Goal: Task Accomplishment & Management: Use online tool/utility

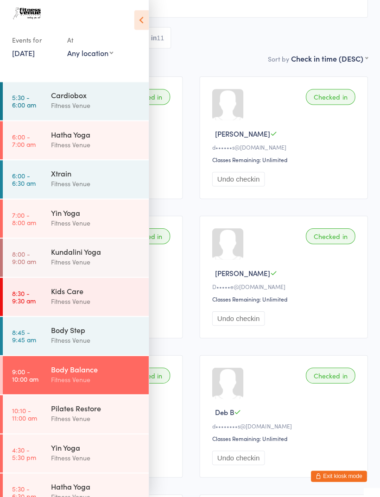
click at [82, 411] on div "Pilates Restore" at bounding box center [94, 408] width 89 height 10
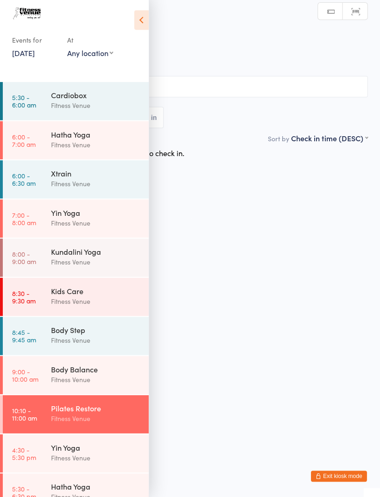
click at [137, 16] on icon at bounding box center [140, 22] width 14 height 19
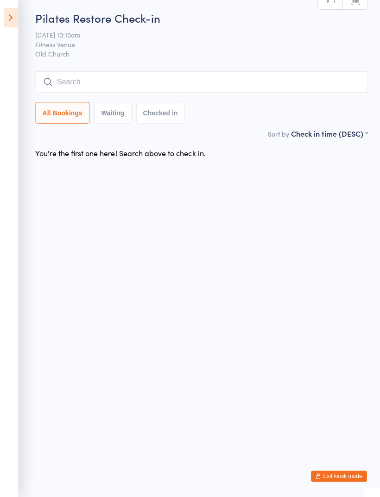
click at [165, 82] on input "search" at bounding box center [200, 84] width 330 height 21
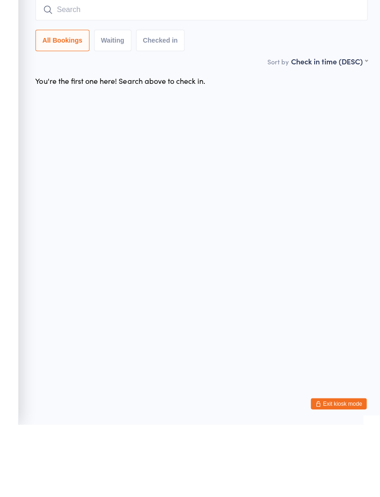
click at [167, 74] on input "search" at bounding box center [200, 84] width 330 height 21
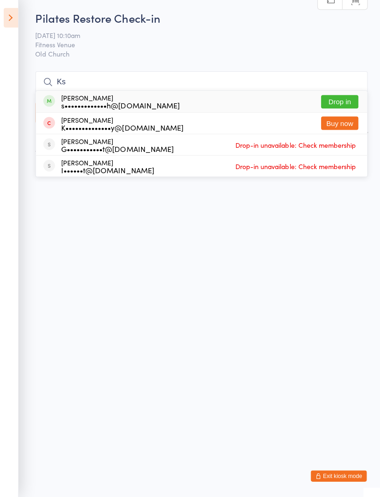
type input "K"
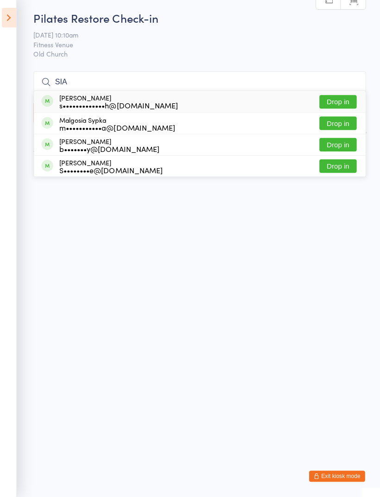
type input "SIA"
click at [340, 103] on button "Drop in" at bounding box center [337, 103] width 37 height 13
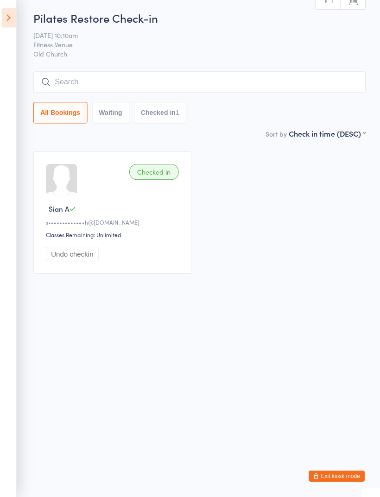
click at [6, 25] on icon at bounding box center [11, 20] width 14 height 19
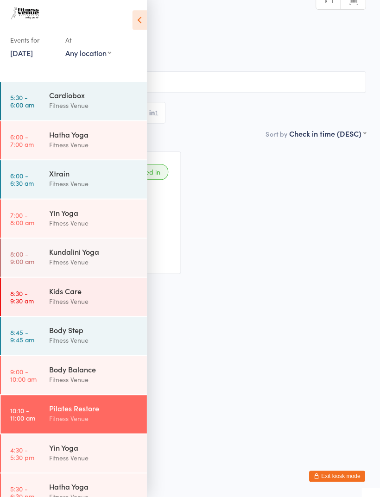
click at [87, 295] on div "Kids Care" at bounding box center [94, 292] width 89 height 10
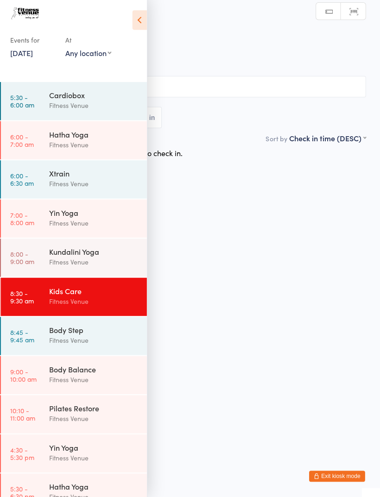
click at [143, 22] on icon at bounding box center [140, 22] width 14 height 19
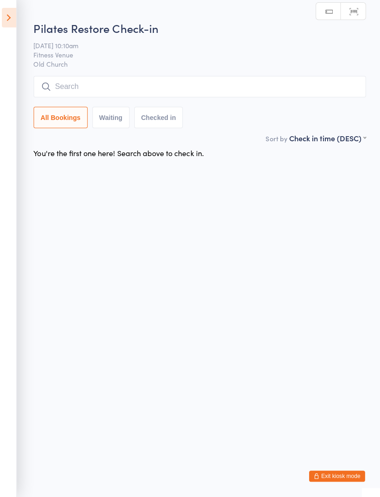
click at [142, 82] on input "search" at bounding box center [200, 88] width 330 height 21
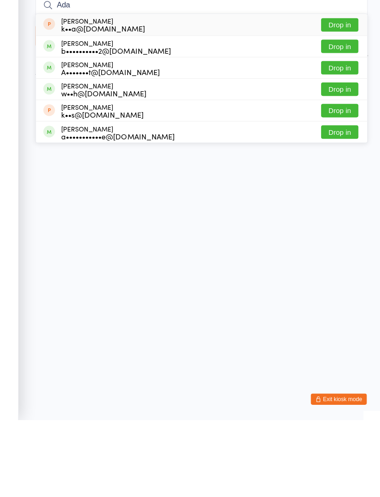
type input "Ada"
click at [339, 182] on button "Drop in" at bounding box center [337, 188] width 37 height 13
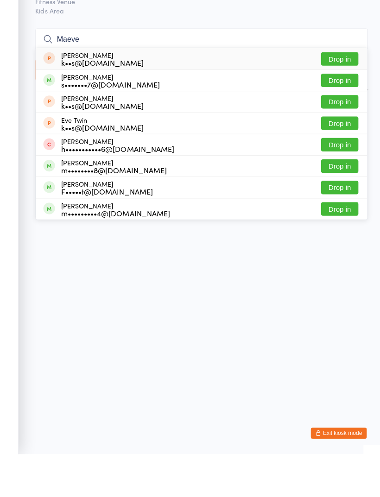
type input "Maeve"
click at [338, 97] on button "Drop in" at bounding box center [337, 103] width 37 height 13
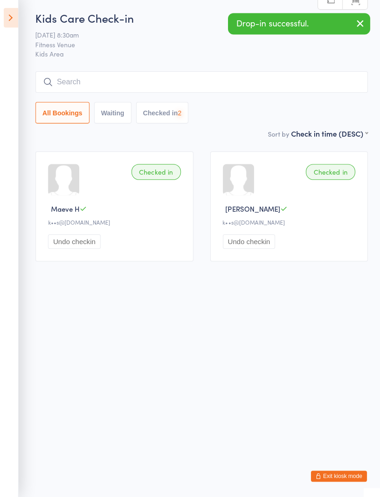
click at [252, 79] on input "search" at bounding box center [200, 84] width 330 height 21
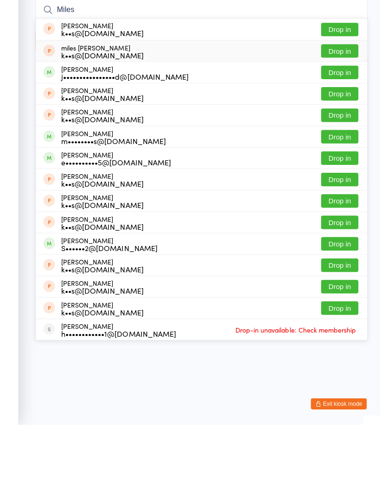
type input "Miles"
click at [339, 119] on button "Drop in" at bounding box center [337, 125] width 37 height 13
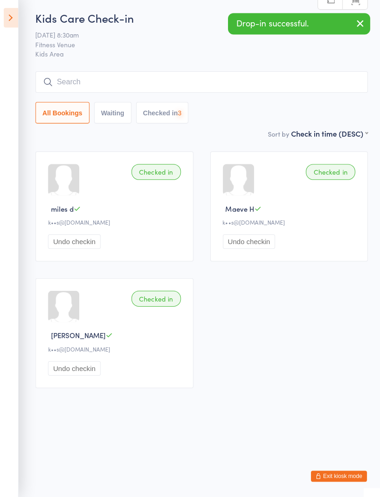
click at [227, 92] on input "search" at bounding box center [200, 84] width 330 height 21
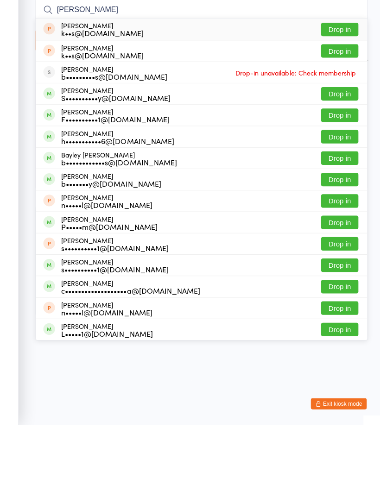
type input "[PERSON_NAME]"
click at [346, 119] on button "Drop in" at bounding box center [337, 125] width 37 height 13
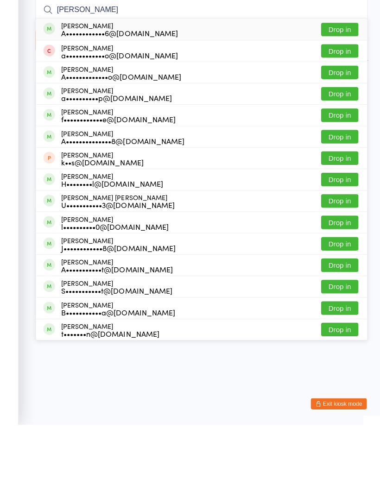
type input "[PERSON_NAME]"
click at [346, 225] on button "Drop in" at bounding box center [337, 231] width 37 height 13
